Goal: Communication & Community: Answer question/provide support

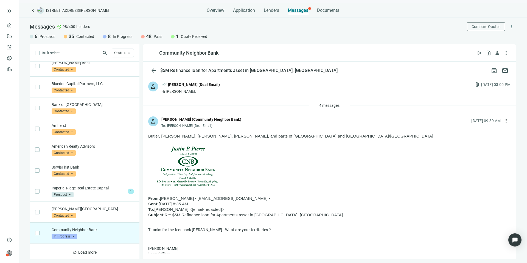
scroll to position [488, 0]
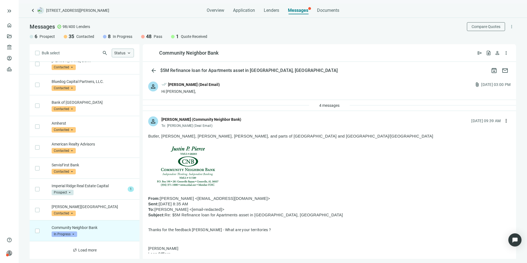
click at [121, 55] on span "Status" at bounding box center [119, 53] width 11 height 4
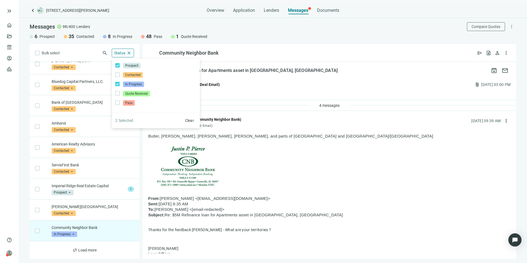
click at [81, 53] on div "Bulk select search Status close Prospect Only Contacted Only In Progress Only Q…" at bounding box center [85, 151] width 110 height 215
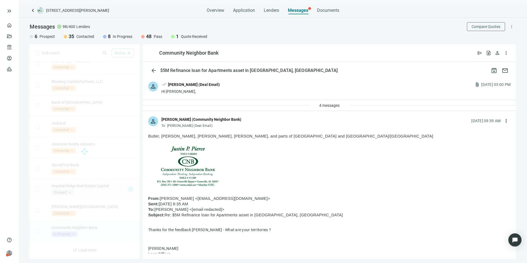
scroll to position [0, 0]
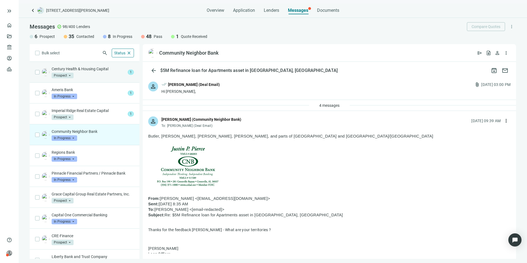
click at [100, 74] on div "Century Health & Housing Capital Prospect arrow_drop_down" at bounding box center [89, 72] width 74 height 12
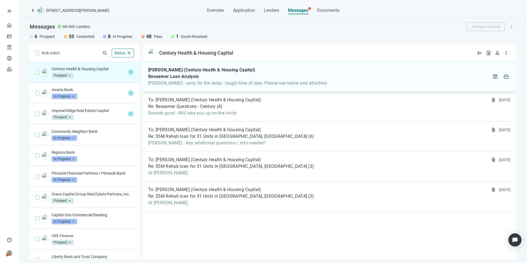
click at [320, 79] on div "[PERSON_NAME] (Century Health & Housing Capital) Bessemer Loan Analysis [PERSON…" at bounding box center [329, 77] width 373 height 30
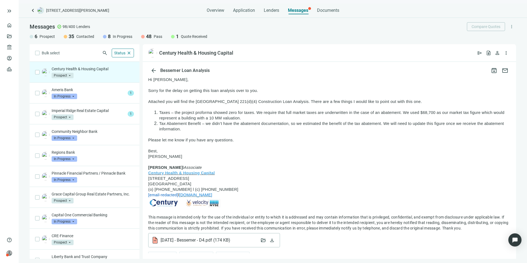
scroll to position [148, 0]
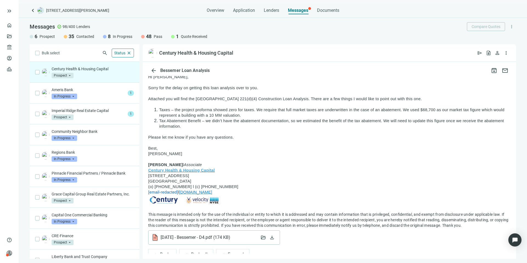
click at [226, 235] on span "( 174 KB )" at bounding box center [221, 237] width 18 height 5
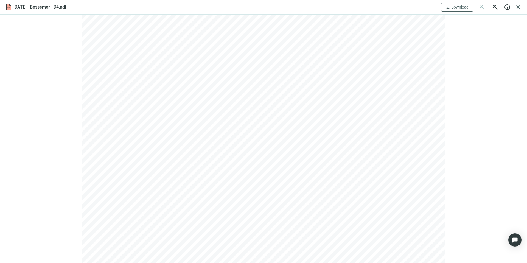
scroll to position [1028, 0]
click at [11, 9] on use at bounding box center [9, 7] width 5 height 6
click at [518, 9] on span "close" at bounding box center [518, 7] width 7 height 7
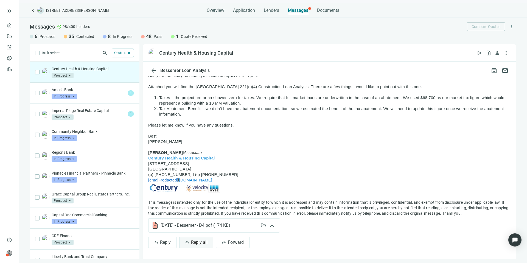
click at [198, 243] on span "Reply all" at bounding box center [199, 242] width 16 height 5
type textarea "**********"
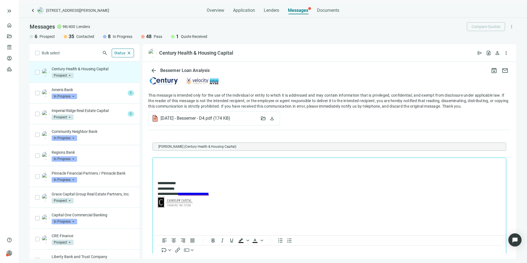
scroll to position [297, 0]
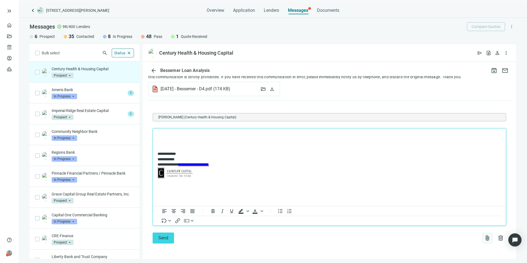
click at [484, 239] on span "attach_file" at bounding box center [487, 238] width 7 height 7
click at [457, 224] on button "Upload new" at bounding box center [457, 224] width 59 height 9
click at [188, 134] on p "Rich Text Area. Press ALT-0 for help." at bounding box center [328, 135] width 343 height 5
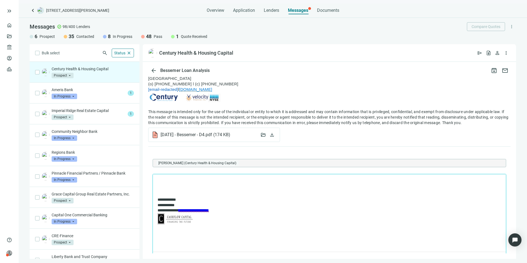
scroll to position [297, 0]
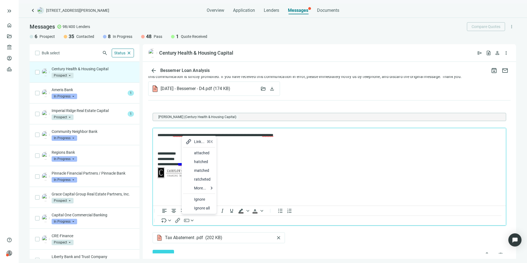
click at [190, 152] on div at bounding box center [188, 153] width 7 height 7
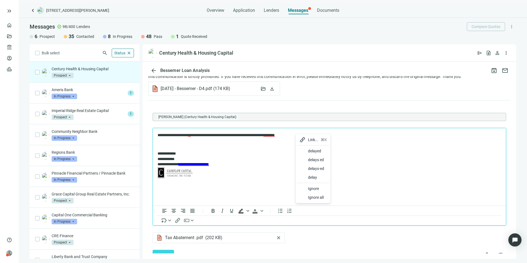
click at [304, 149] on div at bounding box center [302, 151] width 7 height 7
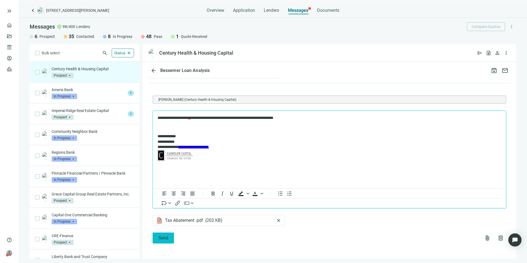
click at [166, 240] on span "Send" at bounding box center [163, 237] width 10 height 5
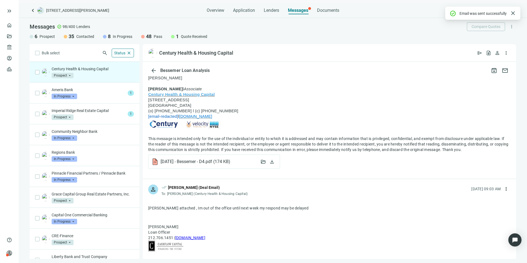
scroll to position [231, 0]
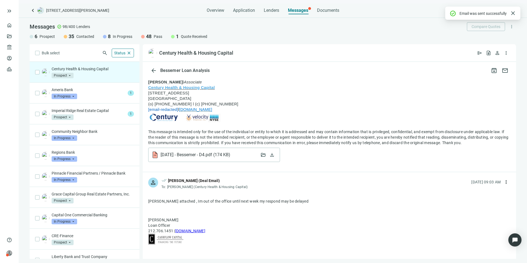
click at [204, 153] on span "[DATE] - Bessemer - D4.pdf ( 174 KB )" at bounding box center [194, 154] width 69 height 5
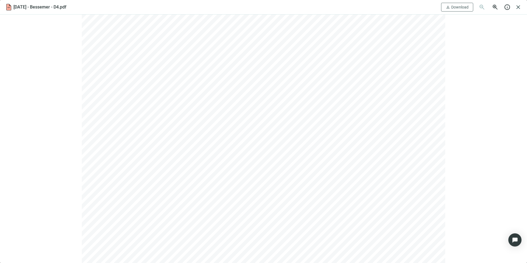
scroll to position [1133, 0]
click at [519, 9] on span "close" at bounding box center [518, 7] width 7 height 7
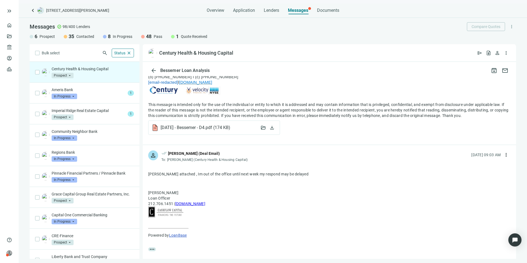
scroll to position [293, 0]
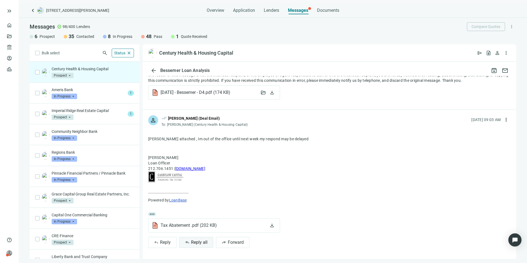
click at [202, 241] on span "Reply all" at bounding box center [199, 242] width 16 height 5
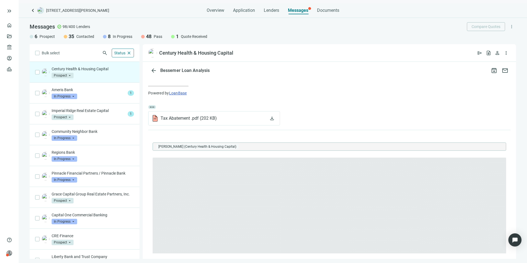
scroll to position [0, 0]
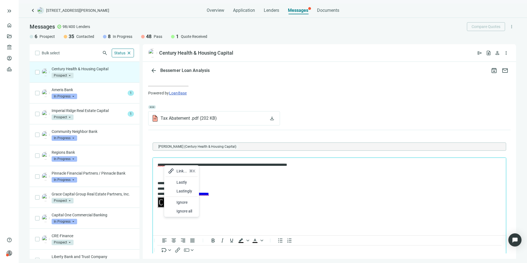
click at [174, 184] on div "Lastly" at bounding box center [181, 182] width 32 height 9
click at [314, 168] on body "**********" at bounding box center [329, 185] width 344 height 47
click at [316, 165] on p "**********" at bounding box center [326, 164] width 338 height 5
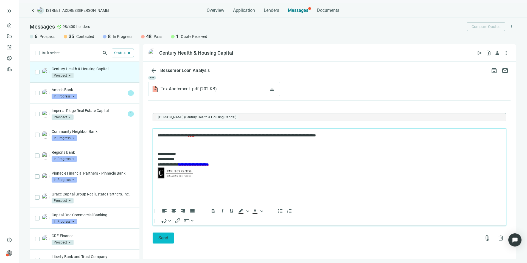
click at [172, 241] on button "Send" at bounding box center [163, 237] width 21 height 11
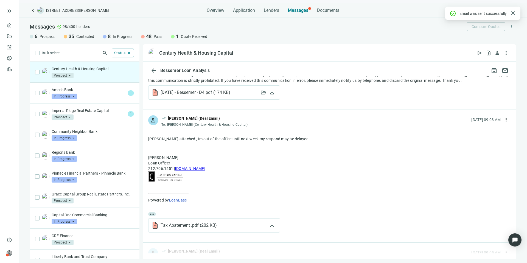
scroll to position [412, 0]
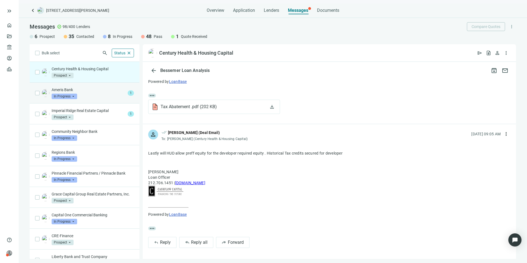
click at [119, 91] on p "Ameris Bank" at bounding box center [89, 89] width 74 height 5
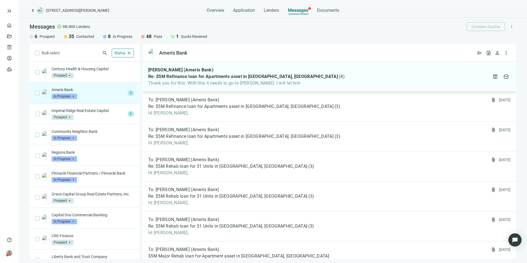
click at [291, 75] on div "Re: $5M Refinance loan for Apartments asset in [GEOGRAPHIC_DATA], [GEOGRAPHIC_D…" at bounding box center [246, 76] width 196 height 5
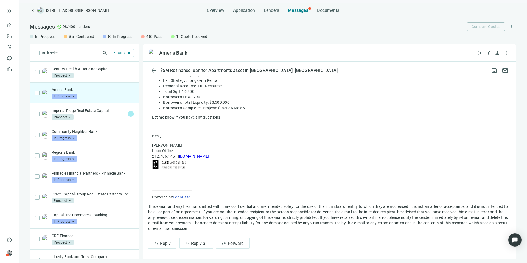
scroll to position [345, 0]
click at [200, 243] on span "Reply all" at bounding box center [199, 242] width 16 height 5
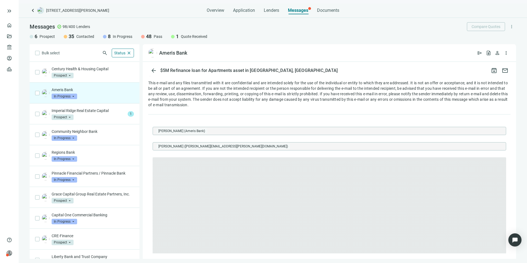
scroll to position [0, 0]
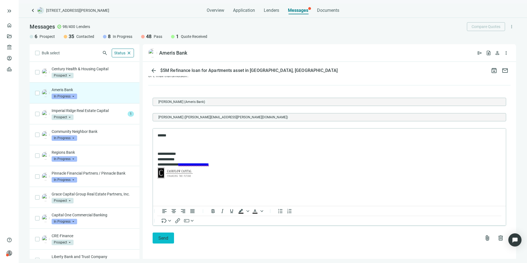
click at [166, 239] on span "Send" at bounding box center [163, 237] width 10 height 5
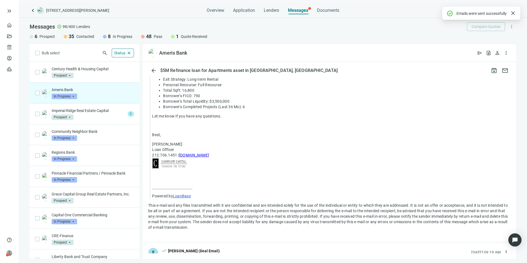
scroll to position [469, 0]
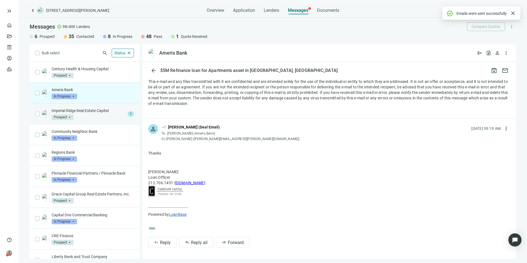
click at [114, 114] on div "Imperial Ridge Real Estate Capital Prospect arrow_drop_down" at bounding box center [89, 114] width 74 height 12
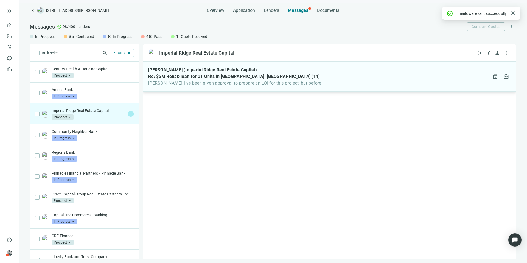
click at [327, 82] on div "[PERSON_NAME] (Imperial Ridge Real Estate Capital) Re: $5M Rehab loan for 31 Un…" at bounding box center [329, 77] width 373 height 30
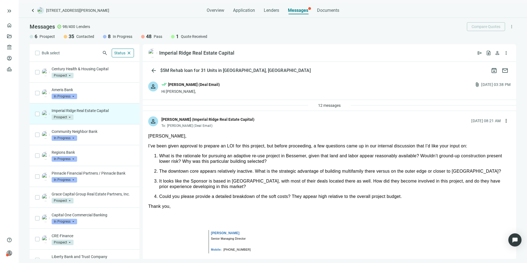
scroll to position [138, 0]
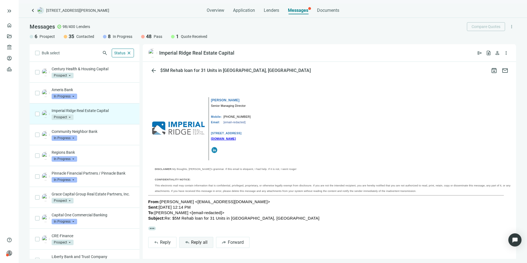
click at [200, 242] on span "Reply all" at bounding box center [199, 242] width 16 height 5
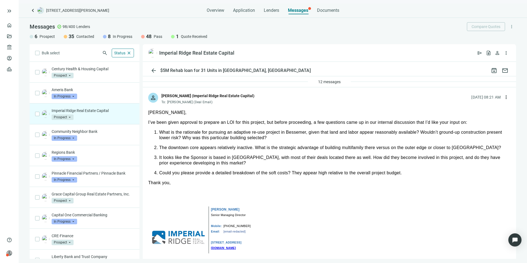
scroll to position [22, 0]
drag, startPoint x: 374, startPoint y: 179, endPoint x: 152, endPoint y: 133, distance: 226.4
click at [152, 133] on div "[PERSON_NAME], I’ve been given approval to prepare an LOI for this project, but…" at bounding box center [329, 224] width 362 height 226
click at [270, 174] on div "Could you please provide a detailed breakdown of the soft costs? They appear hi…" at bounding box center [334, 173] width 351 height 5
drag, startPoint x: 176, startPoint y: 185, endPoint x: 145, endPoint y: 113, distance: 77.9
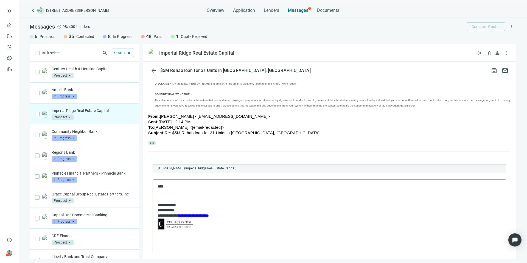
scroll to position [264, 0]
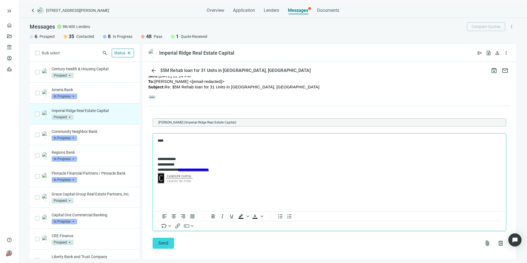
click at [182, 139] on p "****" at bounding box center [326, 140] width 338 height 5
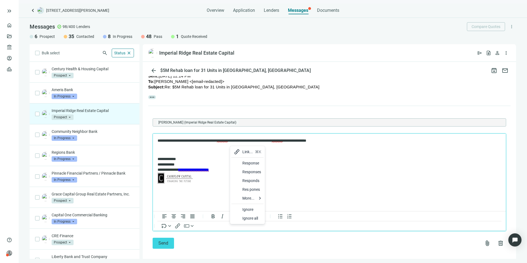
click at [246, 164] on div "Response" at bounding box center [251, 163] width 19 height 7
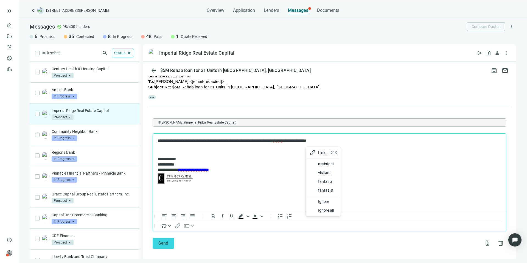
click at [317, 162] on div "assistant" at bounding box center [323, 163] width 32 height 9
click at [168, 246] on span "Send" at bounding box center [163, 242] width 10 height 5
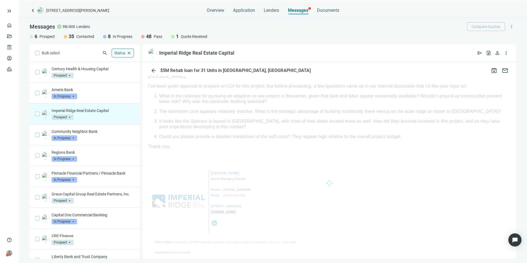
scroll to position [0, 0]
